Goal: Task Accomplishment & Management: Use online tool/utility

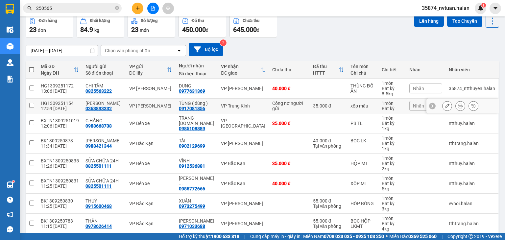
scroll to position [5, 0]
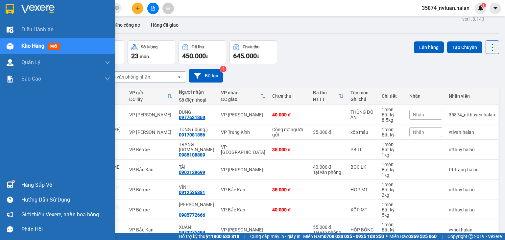
click at [26, 187] on div "Hàng sắp về" at bounding box center [65, 185] width 89 height 10
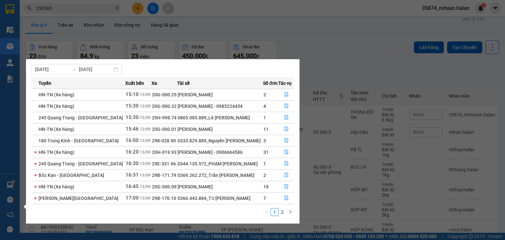
scroll to position [11, 0]
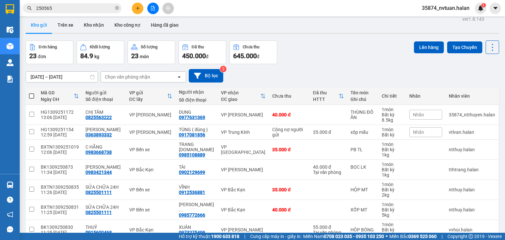
click at [313, 49] on section "Kết quả tìm kiếm ( 248 ) Bộ lọc Mã ĐH Trạng thái Món hàng Thu hộ Tổng cước Chưa…" at bounding box center [252, 120] width 505 height 240
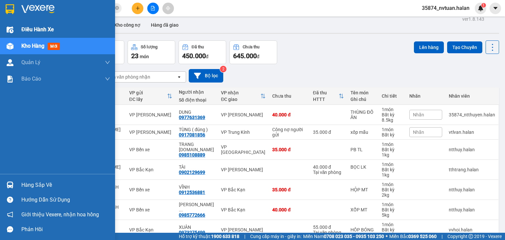
click at [26, 28] on span "Điều hành xe" at bounding box center [37, 29] width 33 height 8
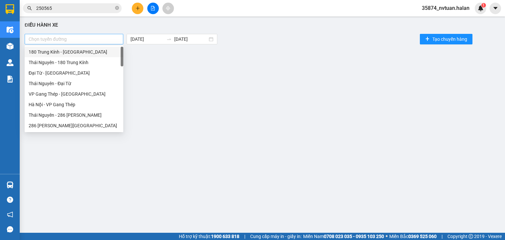
click at [74, 43] on div "Chọn tuyến đường" at bounding box center [74, 39] width 99 height 11
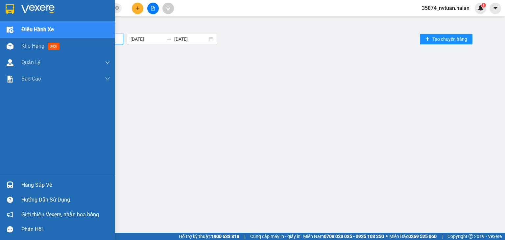
click at [20, 185] on div "Hàng sắp về" at bounding box center [57, 185] width 115 height 15
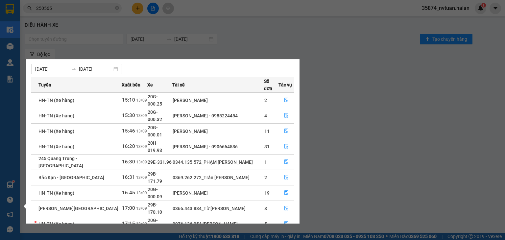
click at [364, 120] on section "Kết quả tìm kiếm ( 248 ) Bộ lọc Mã ĐH Trạng thái Món hàng Thu hộ Tổng cước Chưa…" at bounding box center [252, 120] width 505 height 240
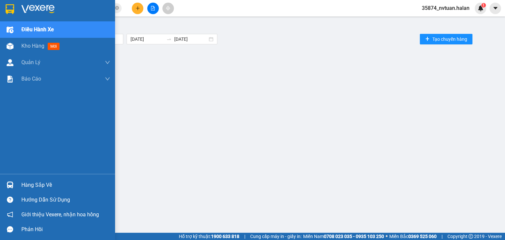
click at [25, 31] on span "Điều hành xe" at bounding box center [37, 29] width 33 height 8
click at [29, 44] on span "Kho hàng" at bounding box center [32, 46] width 23 height 6
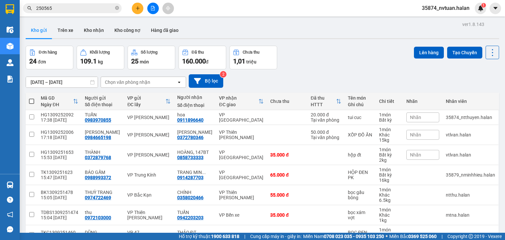
click at [321, 63] on div "Đơn hàng 24 đơn Khối lượng 109.1 kg Số lượng 25 món Đã thu 160.000 đ Chưa thu 1…" at bounding box center [263, 58] width 474 height 24
click at [84, 9] on input "250565" at bounding box center [75, 8] width 78 height 7
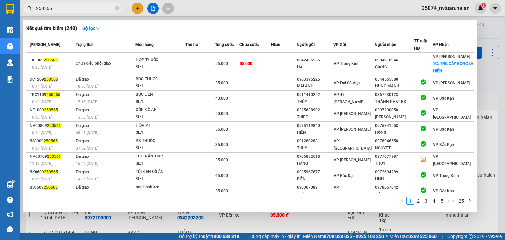
click at [486, 29] on div at bounding box center [252, 120] width 505 height 240
